Goal: Task Accomplishment & Management: Manage account settings

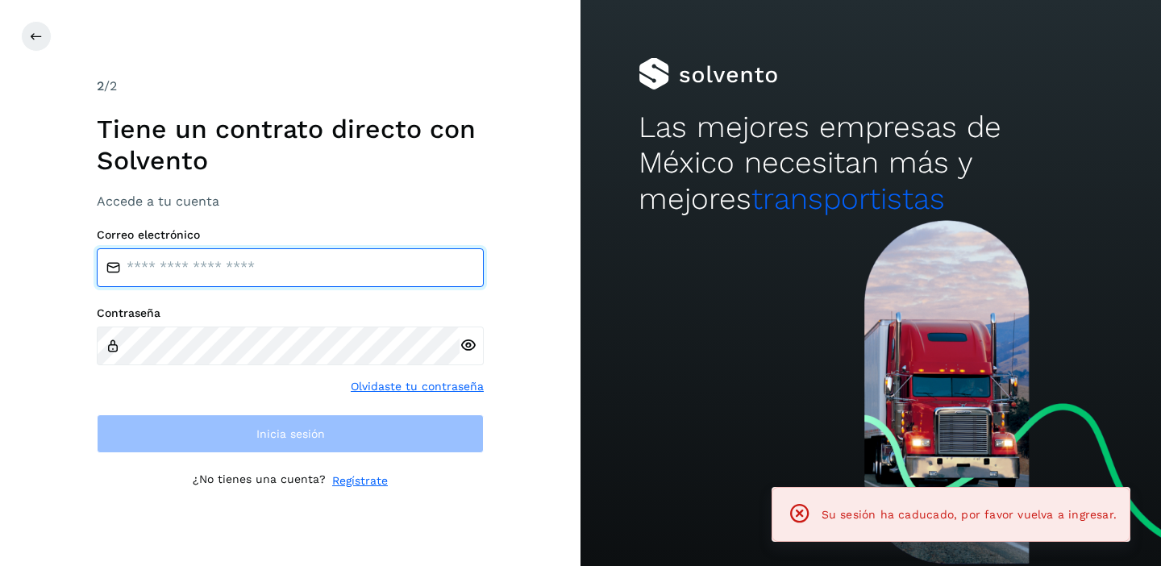
click at [201, 271] on input "email" at bounding box center [290, 267] width 387 height 39
type input "**********"
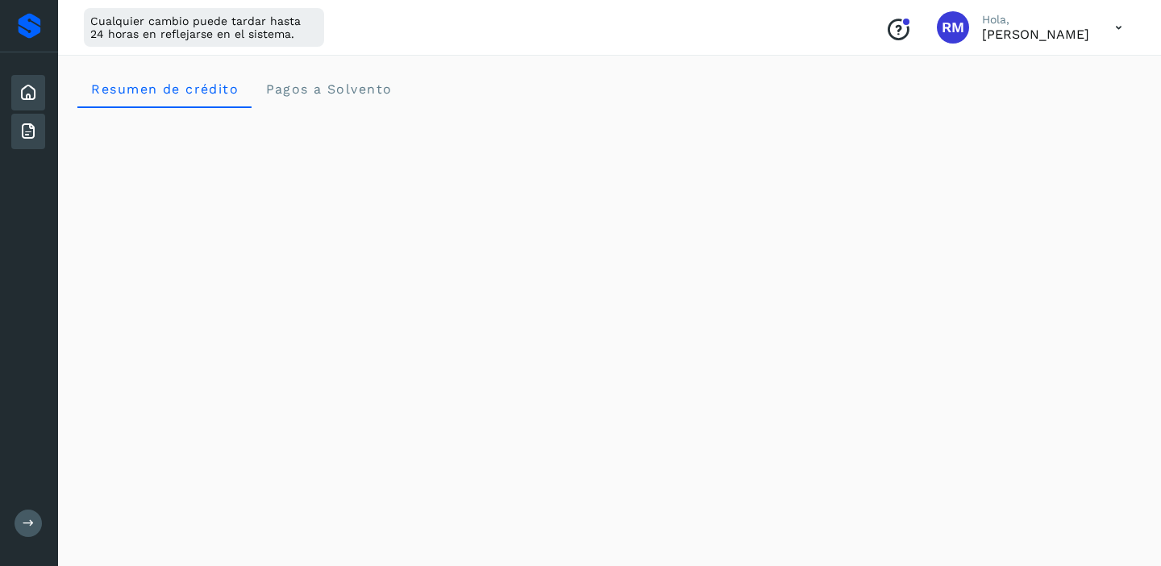
click at [23, 131] on icon at bounding box center [28, 131] width 19 height 19
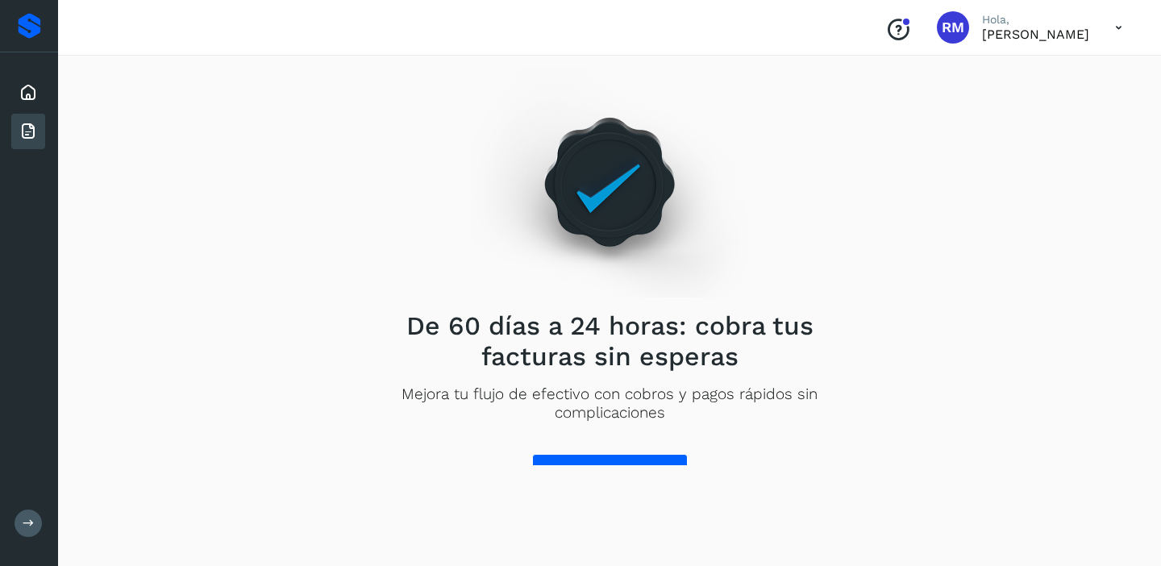
scroll to position [21, 0]
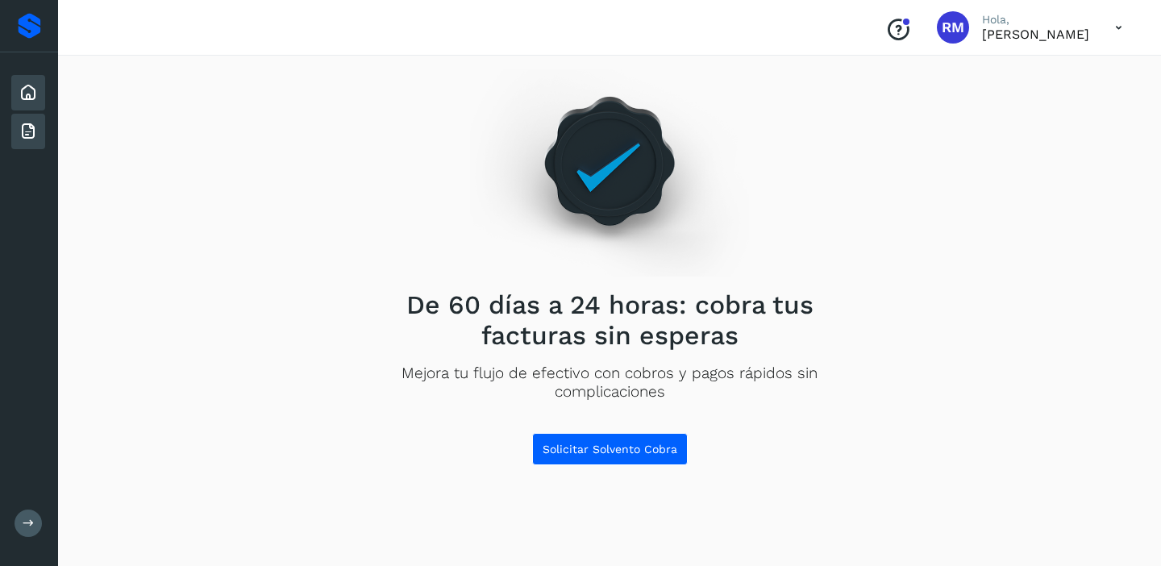
click at [31, 90] on icon at bounding box center [28, 92] width 19 height 19
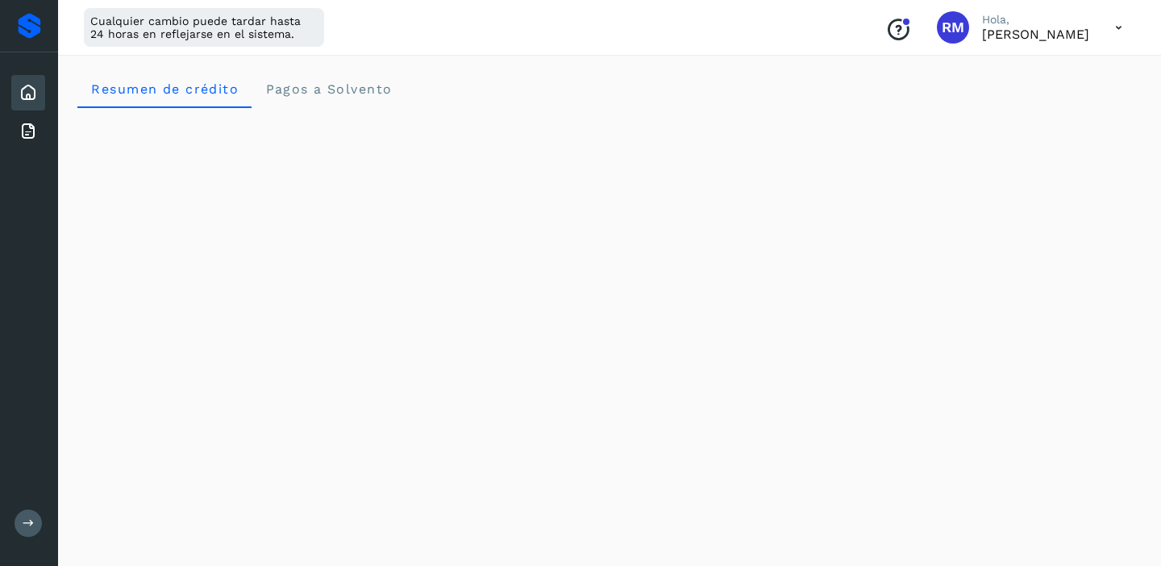
click at [1119, 23] on icon at bounding box center [1118, 27] width 33 height 33
click at [1030, 99] on div "Cerrar sesión" at bounding box center [1039, 104] width 192 height 31
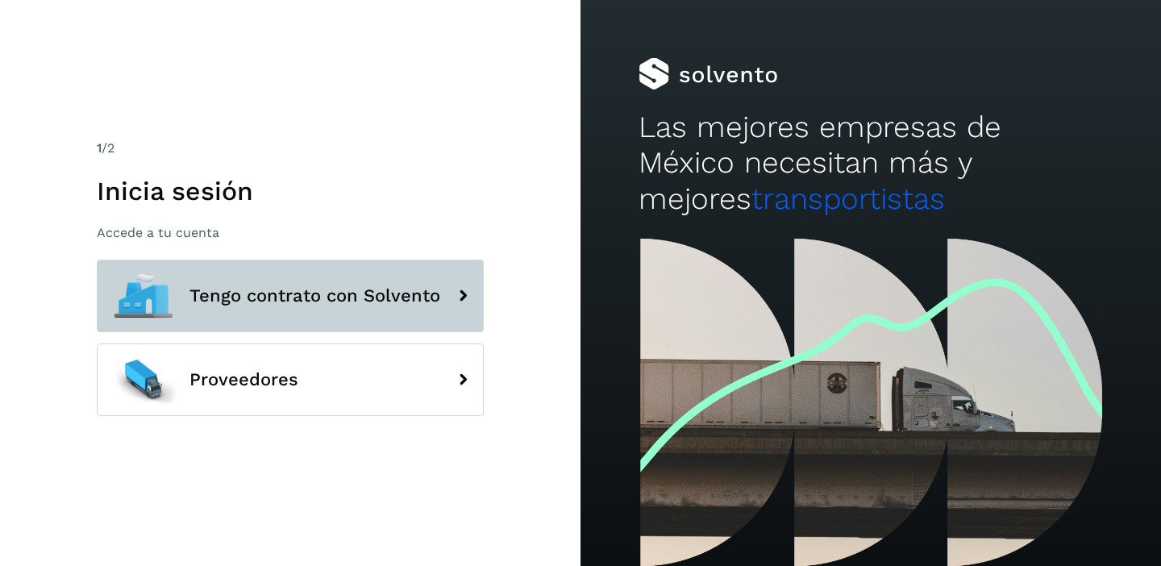
click at [360, 297] on span "Tengo contrato con Solvento" at bounding box center [315, 295] width 251 height 19
click at [465, 293] on icon at bounding box center [463, 296] width 32 height 32
click at [340, 298] on span "Tengo contrato con Solvento" at bounding box center [315, 295] width 251 height 19
click at [197, 292] on span "Tengo contrato con Solvento" at bounding box center [315, 295] width 251 height 19
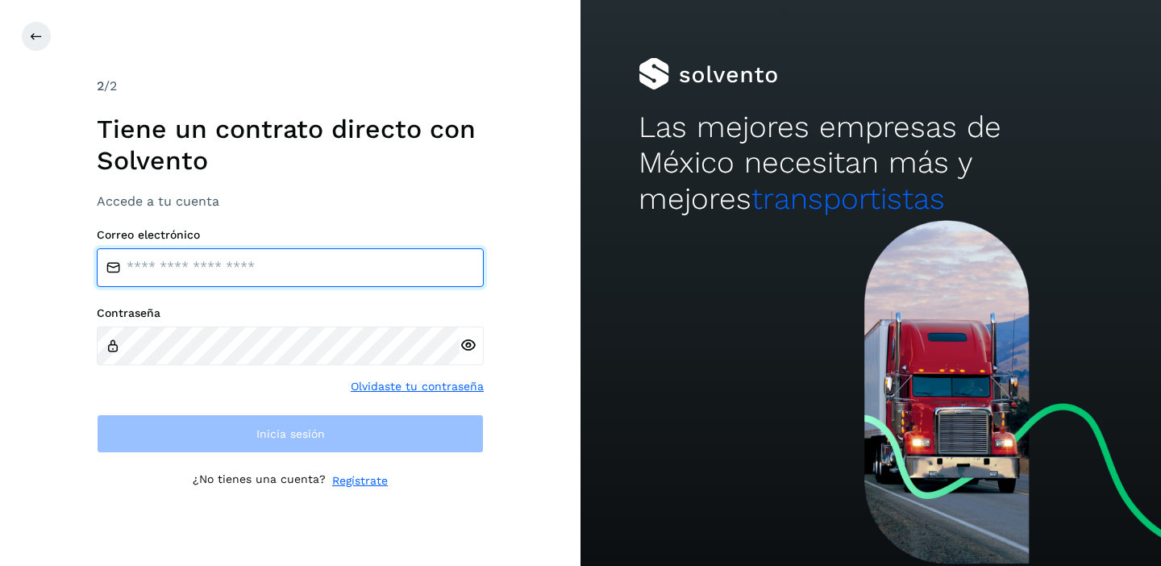
click at [193, 266] on input "email" at bounding box center [290, 267] width 387 height 39
type input "**********"
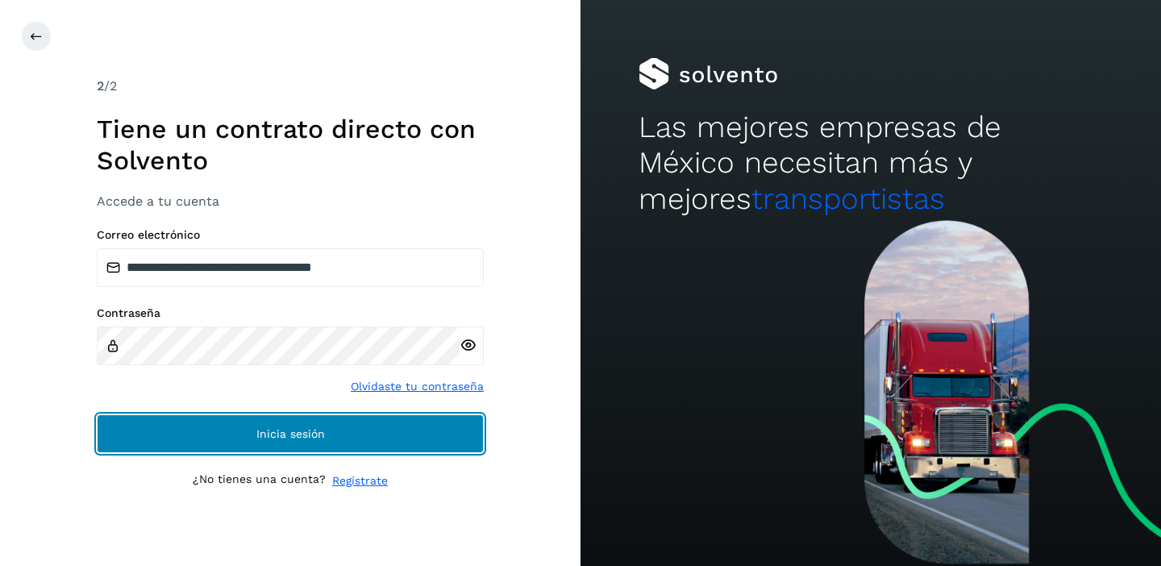
click at [319, 434] on span "Inicia sesión" at bounding box center [290, 433] width 69 height 11
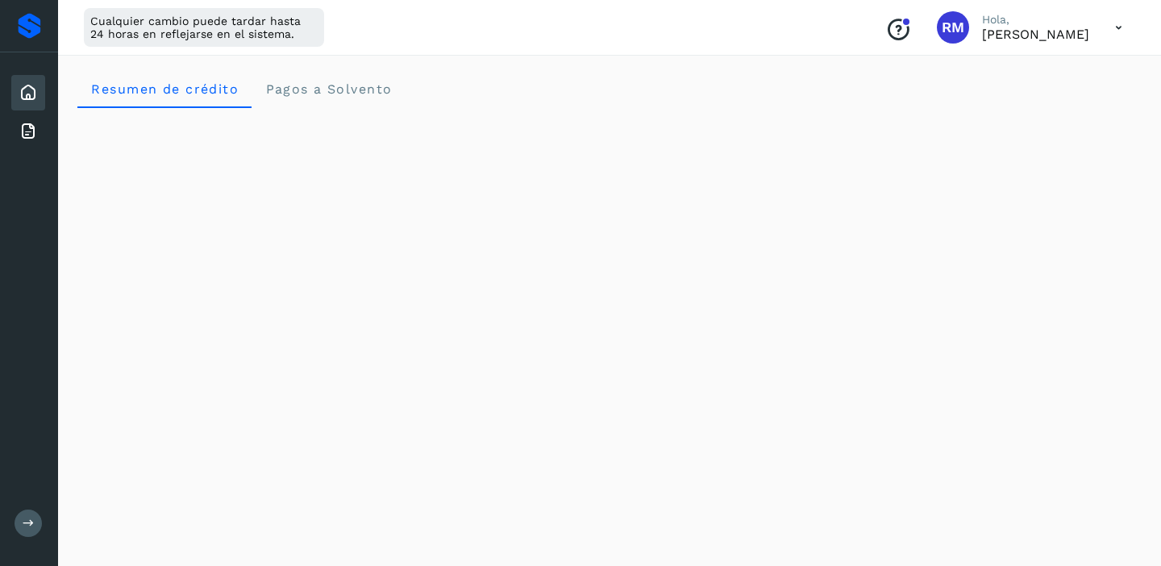
click at [1122, 27] on icon at bounding box center [1118, 27] width 33 height 33
click at [1038, 101] on div "Cerrar sesión" at bounding box center [1039, 104] width 192 height 31
